Goal: Task Accomplishment & Management: Use online tool/utility

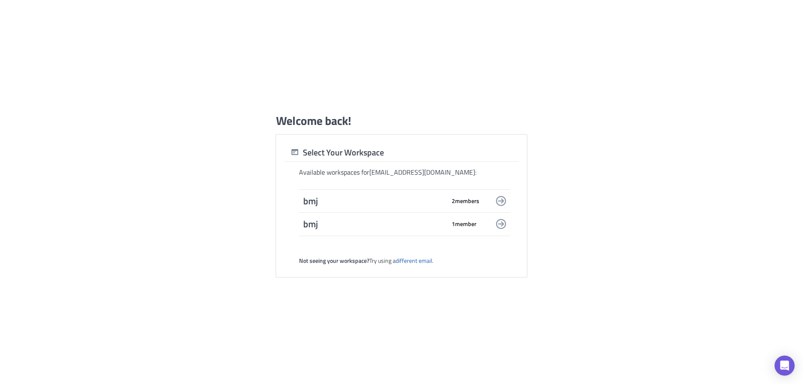
click at [375, 198] on span "bmj" at bounding box center [374, 201] width 142 height 12
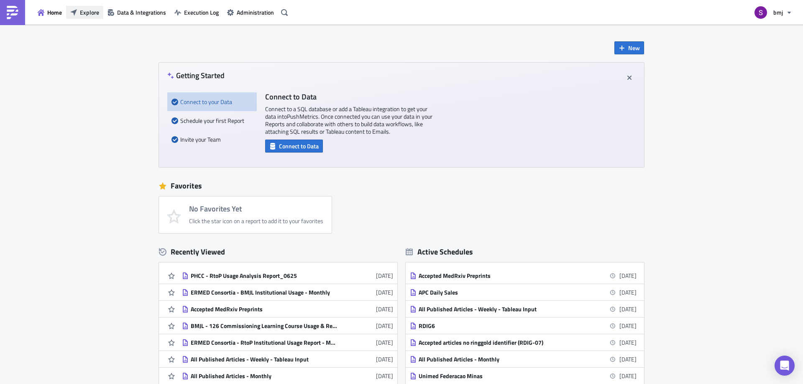
click at [83, 15] on span "Explore" at bounding box center [89, 12] width 19 height 9
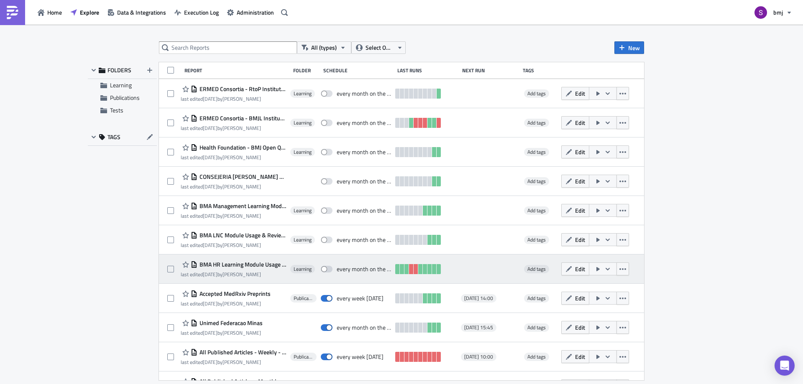
scroll to position [125, 0]
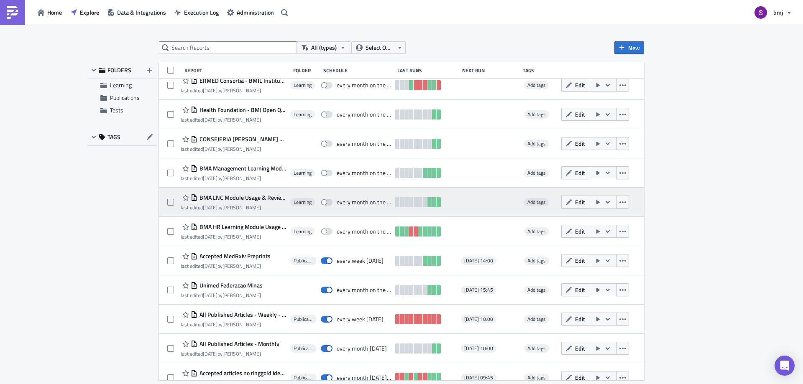
click at [247, 195] on span "BMA LNC Module Usage & Reviews (for publication) - Monthly" at bounding box center [241, 198] width 89 height 8
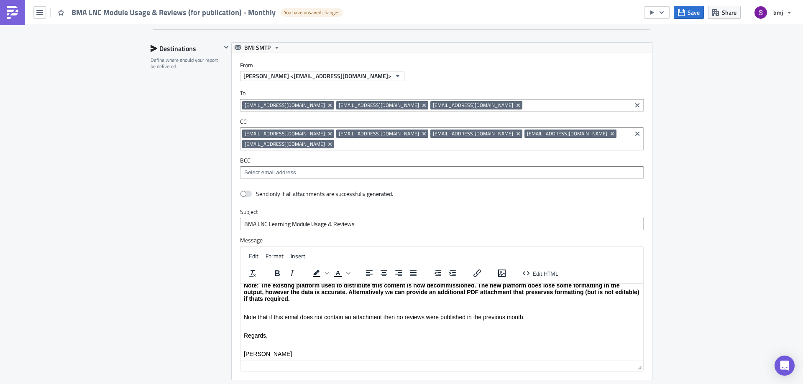
scroll to position [669, 0]
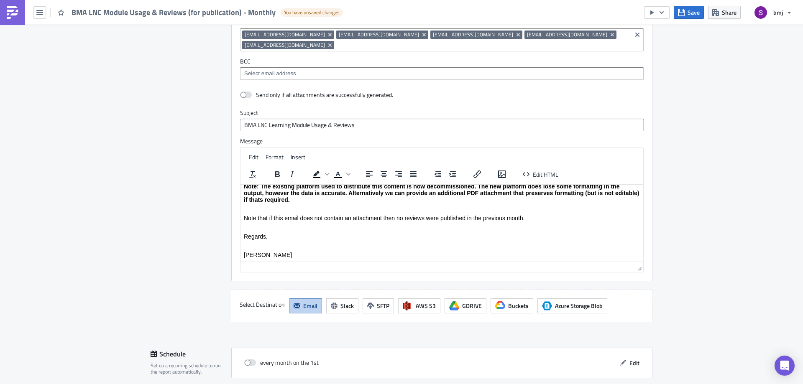
scroll to position [868, 0]
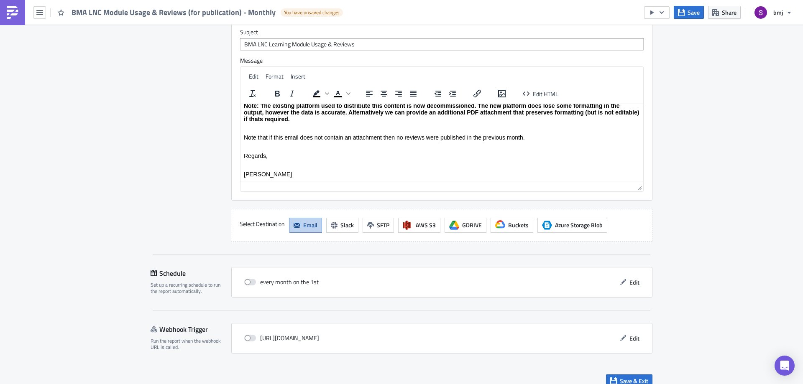
click at [642, 377] on span "Save & Exit" at bounding box center [633, 381] width 28 height 9
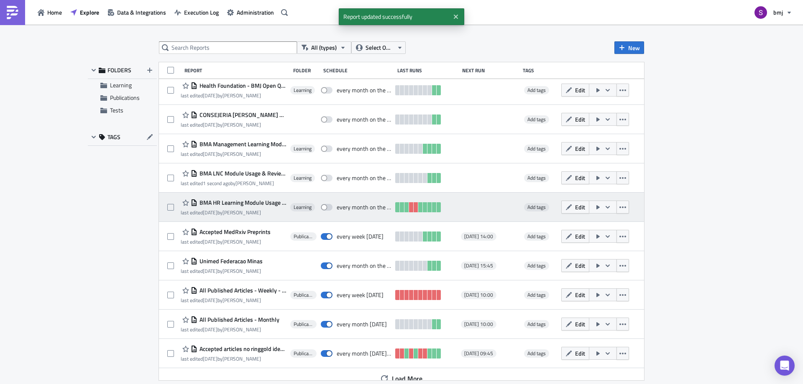
scroll to position [158, 0]
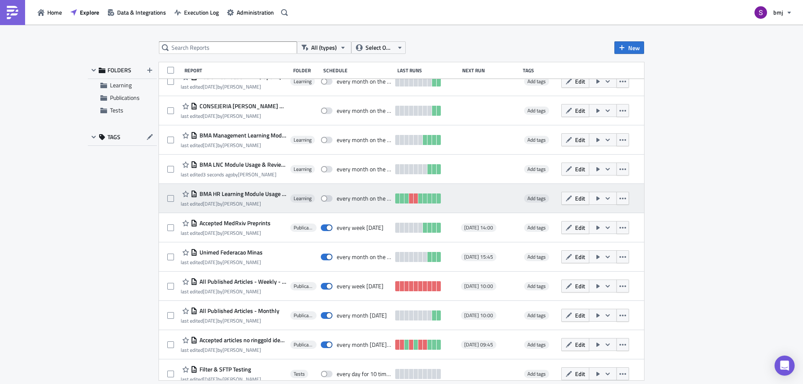
click at [241, 194] on span "BMA HR Learning Module Usage & Reviews - Monthly" at bounding box center [241, 194] width 89 height 8
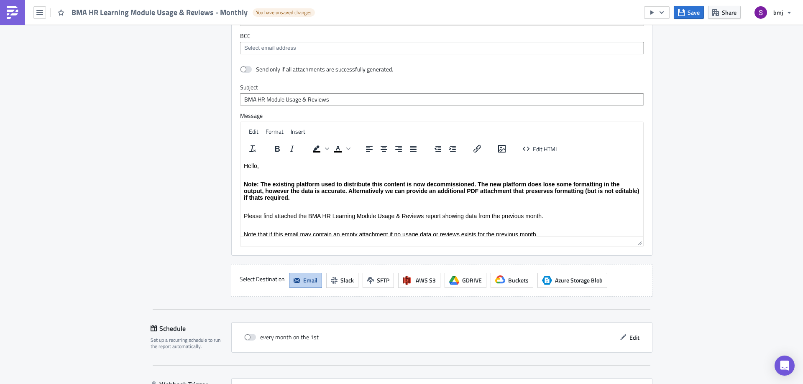
scroll to position [1108, 0]
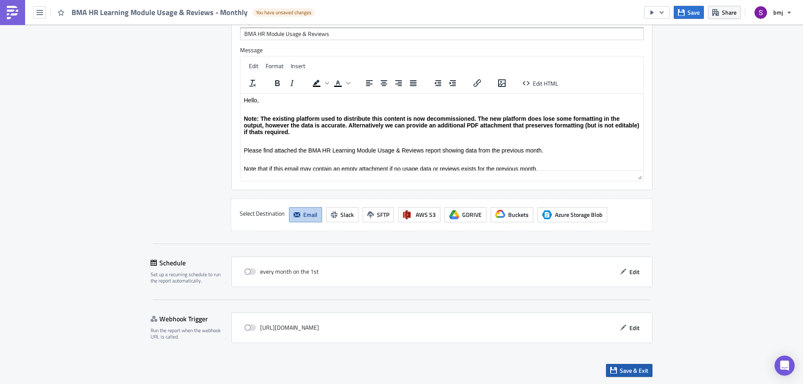
click at [640, 372] on span "Save & Exit" at bounding box center [633, 370] width 28 height 9
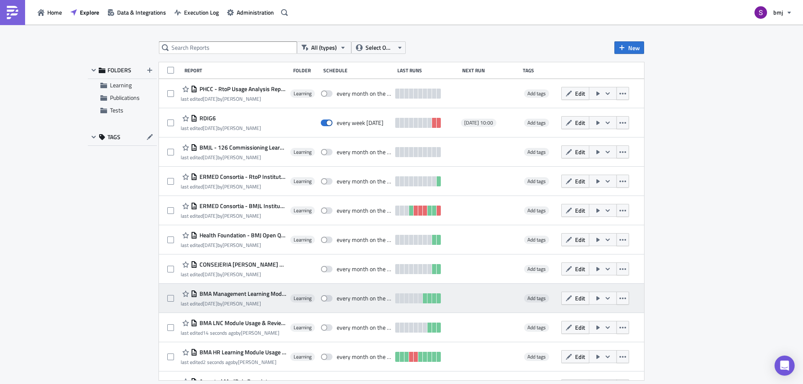
click at [259, 294] on span "BMA Management Learning Module Usage & Reviews" at bounding box center [241, 294] width 89 height 8
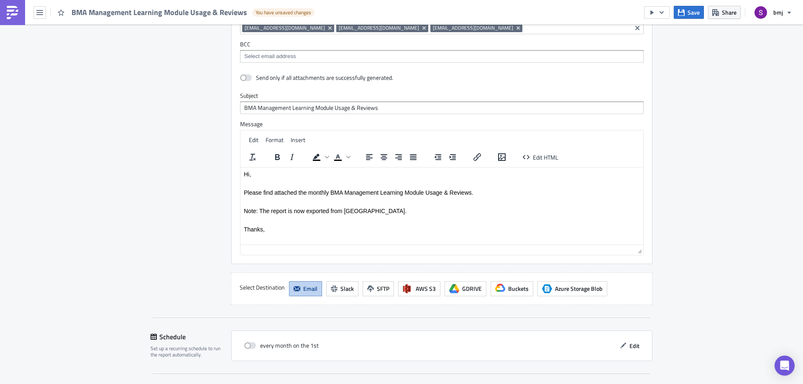
scroll to position [1108, 0]
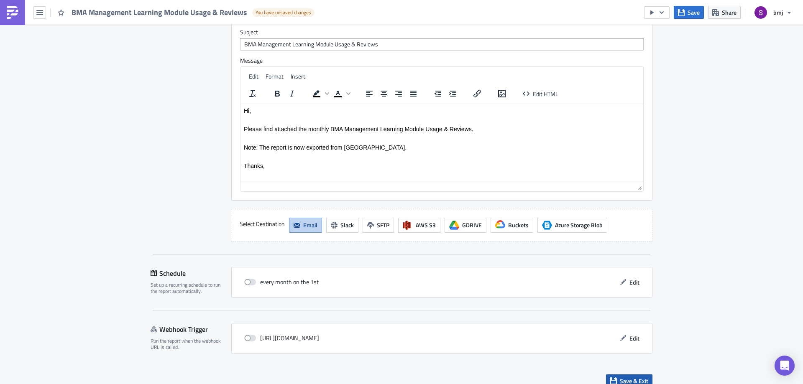
click at [644, 377] on span "Save & Exit" at bounding box center [633, 381] width 28 height 9
